Goal: Ask a question

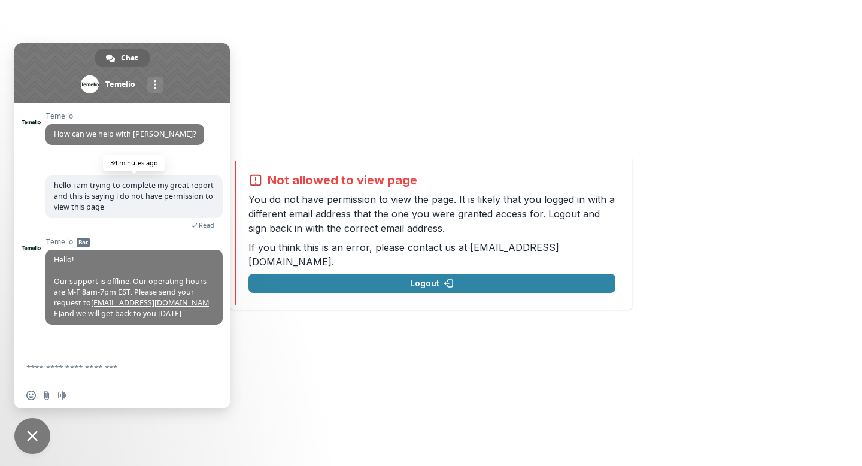
click at [127, 208] on span "hello i am trying to complete my great report and this is saying i do not have …" at bounding box center [134, 196] width 177 height 43
drag, startPoint x: 113, startPoint y: 212, endPoint x: 25, endPoint y: 181, distance: 93.2
click at [25, 181] on div "[PERSON_NAME] How can we help with [PERSON_NAME]? [DATE] hello i am trying to c…" at bounding box center [122, 227] width 216 height 249
drag, startPoint x: 114, startPoint y: 208, endPoint x: 48, endPoint y: 186, distance: 69.3
click at [48, 186] on span "hello i am trying to complete my great report and this is saying i do not have …" at bounding box center [134, 196] width 177 height 43
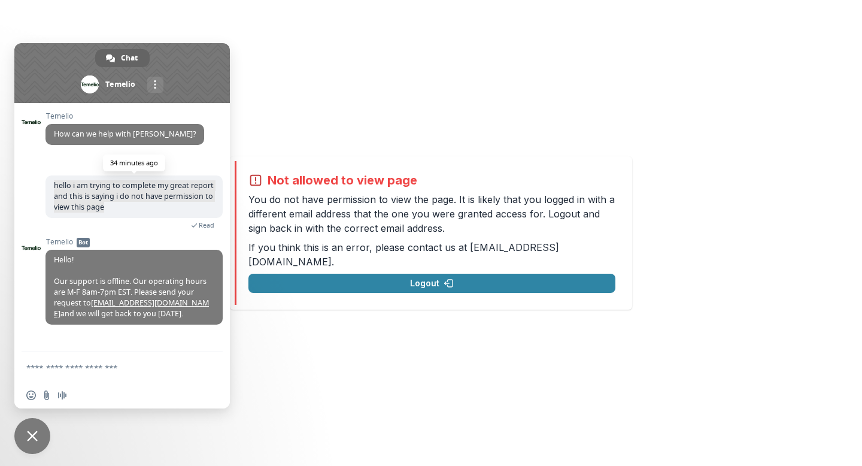
copy span "hello i am trying to complete my great report and this is saying i do not have …"
click at [52, 361] on form at bounding box center [108, 368] width 165 height 32
click at [52, 369] on textarea "Compose your message..." at bounding box center [108, 367] width 165 height 11
paste textarea "**********"
type textarea "**********"
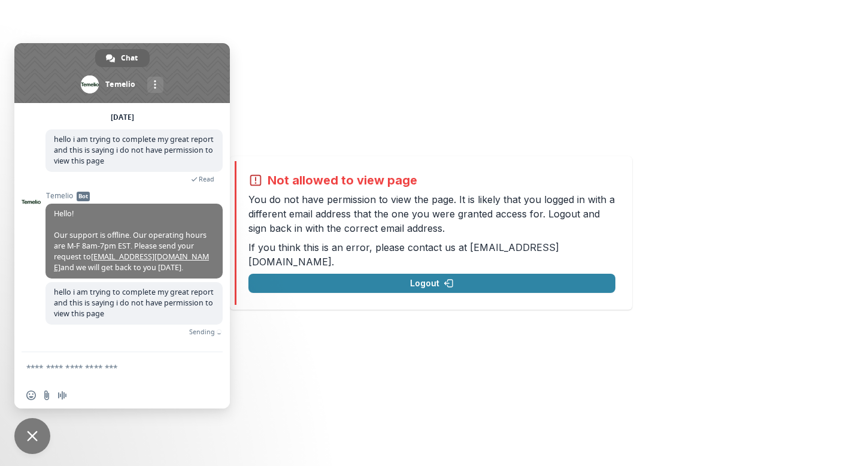
scroll to position [41, 0]
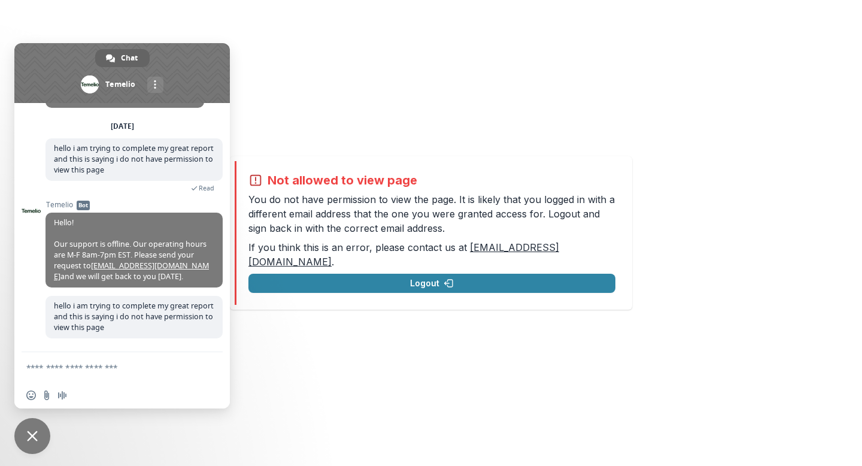
drag, startPoint x: 576, startPoint y: 252, endPoint x: 131, endPoint y: 253, distance: 445.6
drag, startPoint x: 174, startPoint y: 263, endPoint x: 86, endPoint y: 265, distance: 88.7
click at [86, 265] on span "Hello! Our support is offline. Our operating hours are M-F 8am-7pm EST. Please …" at bounding box center [131, 249] width 155 height 64
copy span "[EMAIL_ADDRESS][DOMAIN_NAME]"
